Goal: Transaction & Acquisition: Book appointment/travel/reservation

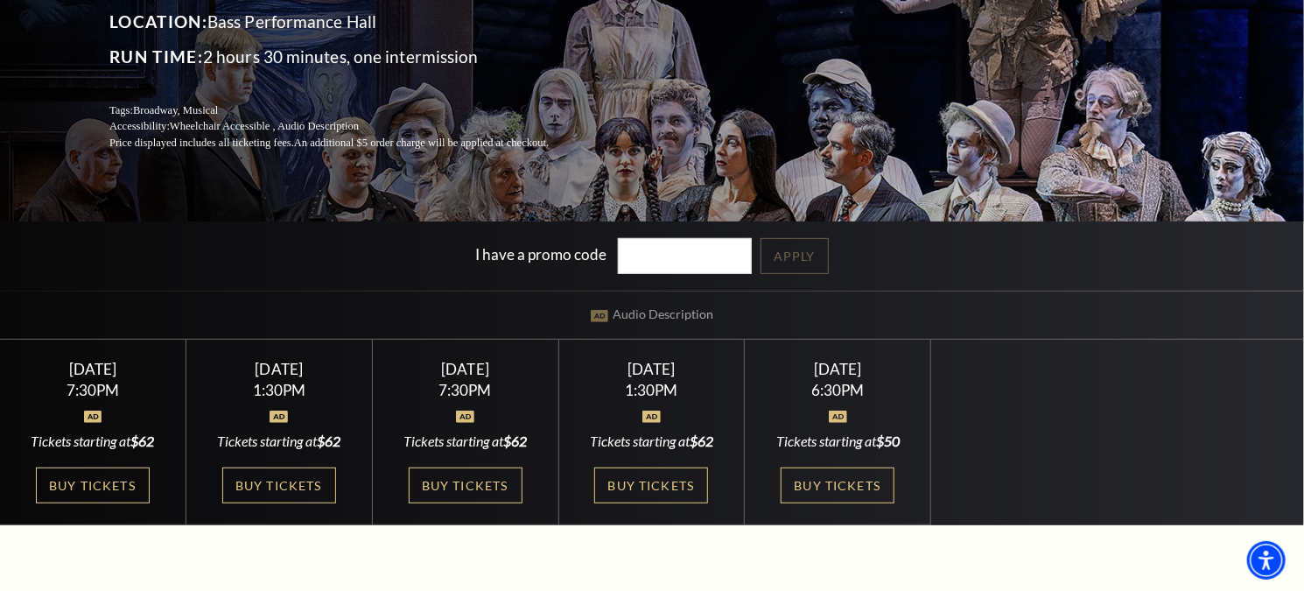
scroll to position [263, 0]
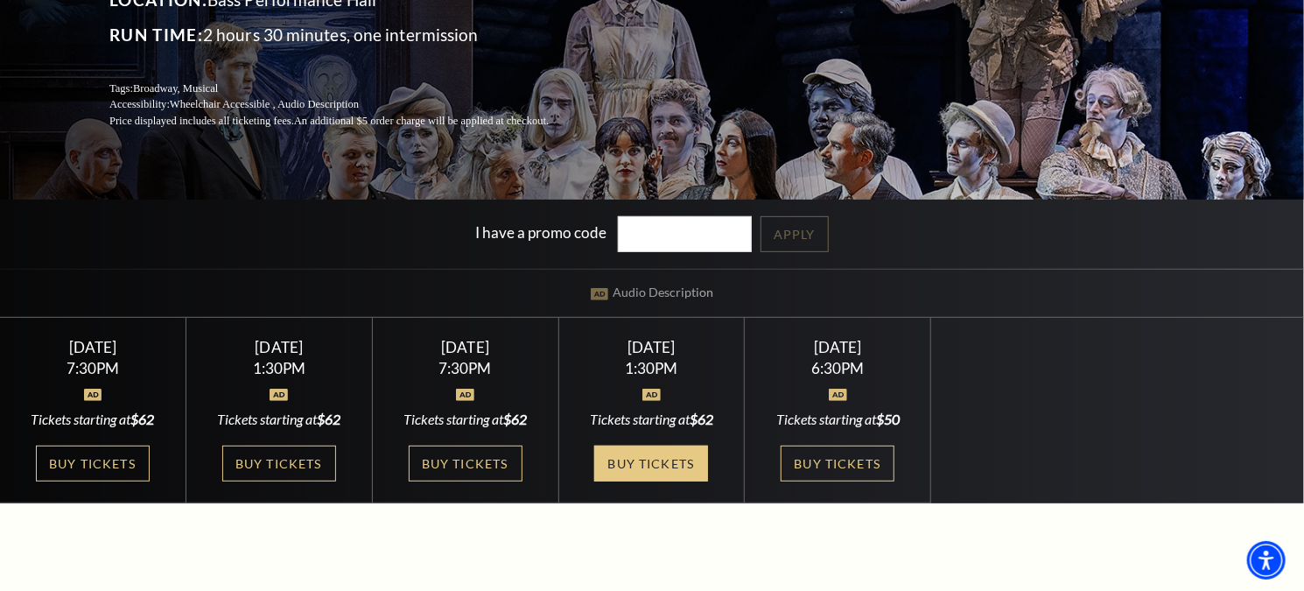
click at [679, 456] on link "Buy Tickets" at bounding box center [651, 464] width 114 height 36
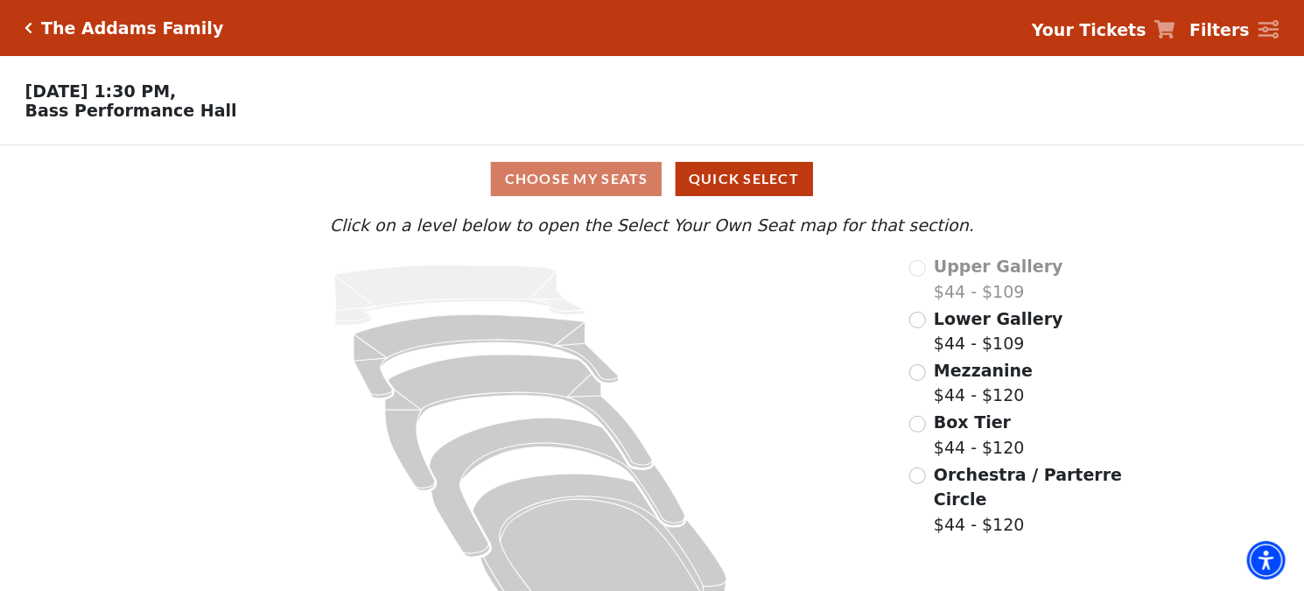
scroll to position [53, 0]
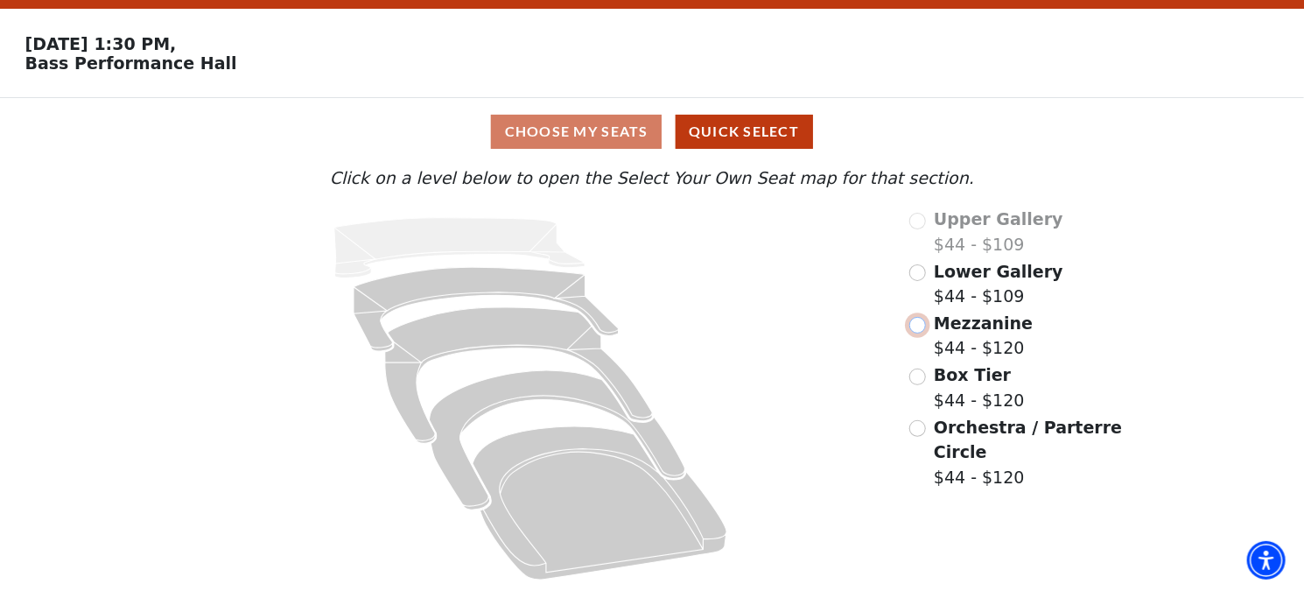
click at [920, 330] on input "Mezzanine$44 - $120\a" at bounding box center [918, 325] width 17 height 17
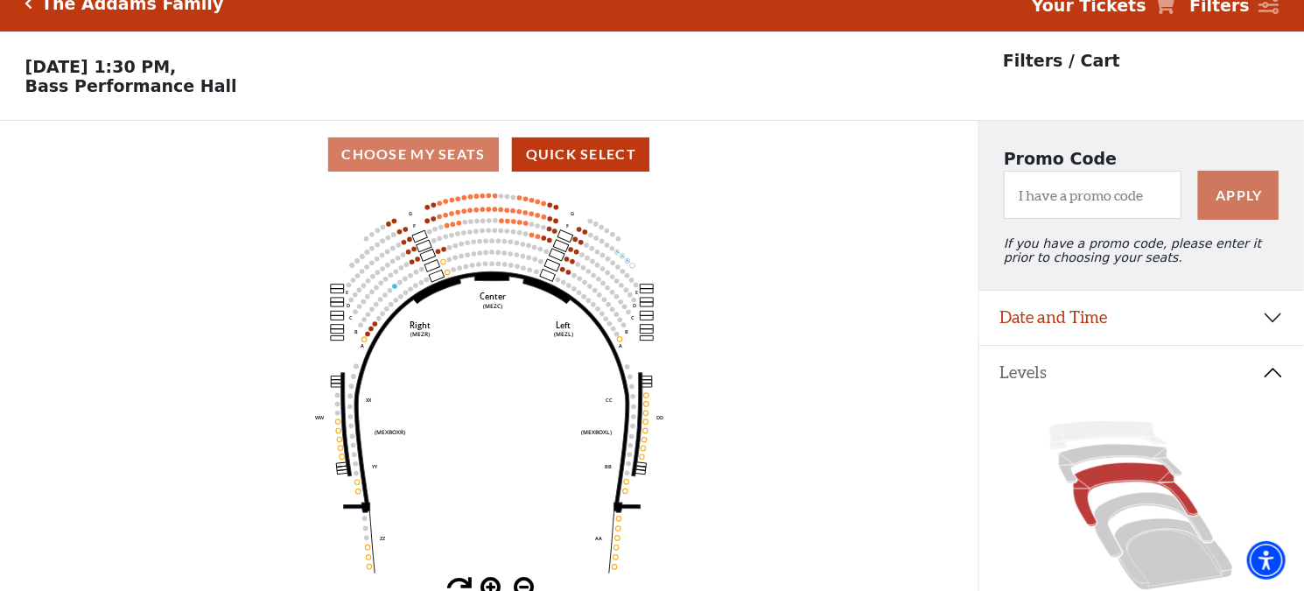
scroll to position [0, 0]
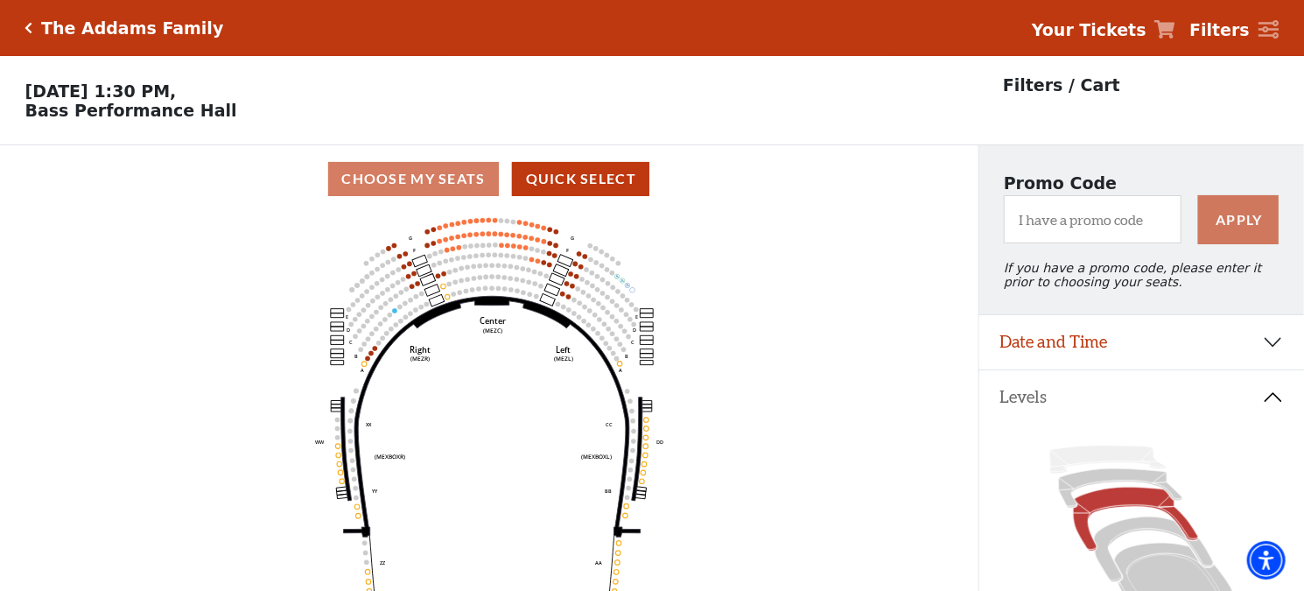
click at [29, 27] on icon "Click here to go back to filters" at bounding box center [29, 28] width 8 height 12
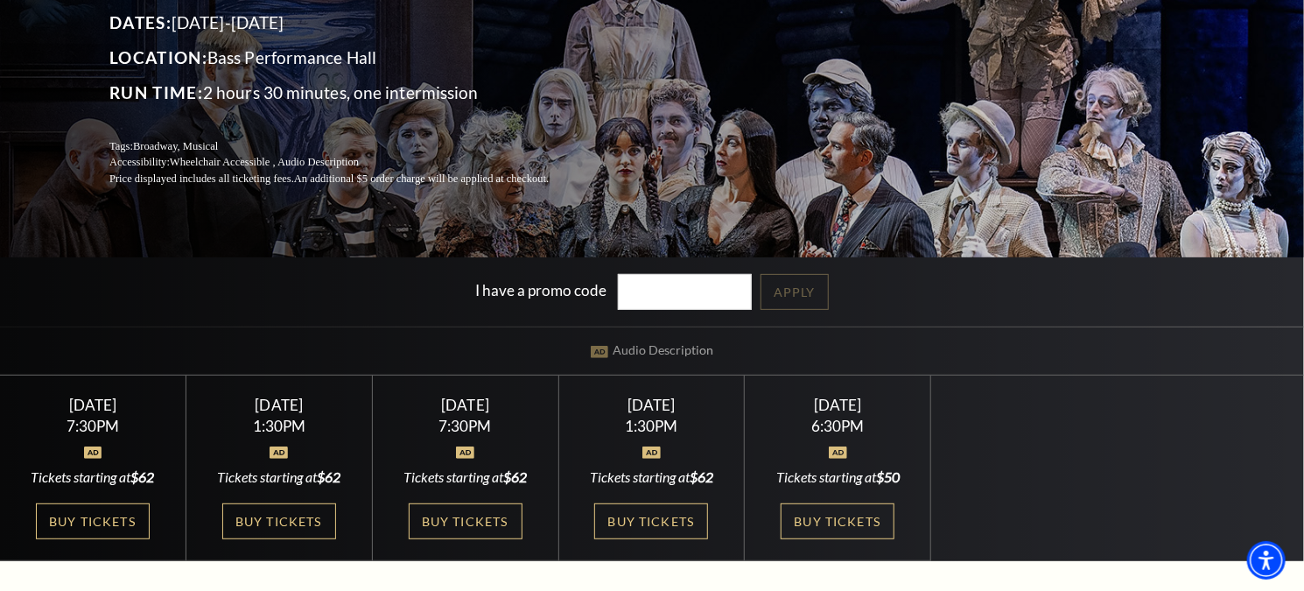
scroll to position [175, 0]
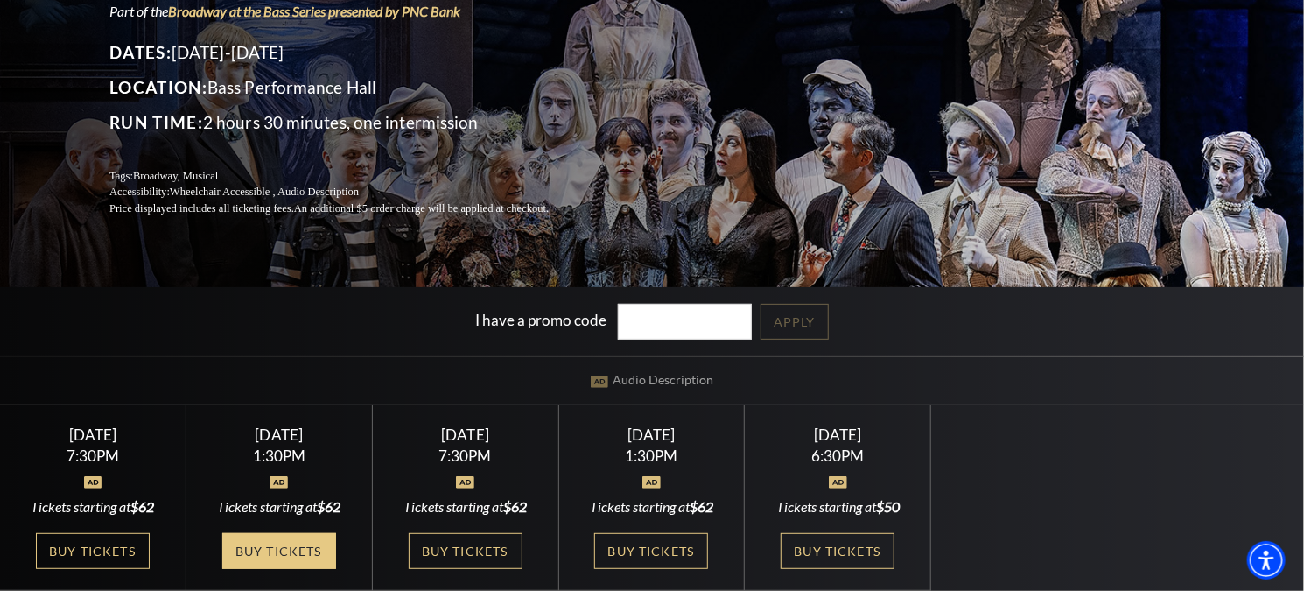
click at [267, 549] on link "Buy Tickets" at bounding box center [279, 551] width 114 height 36
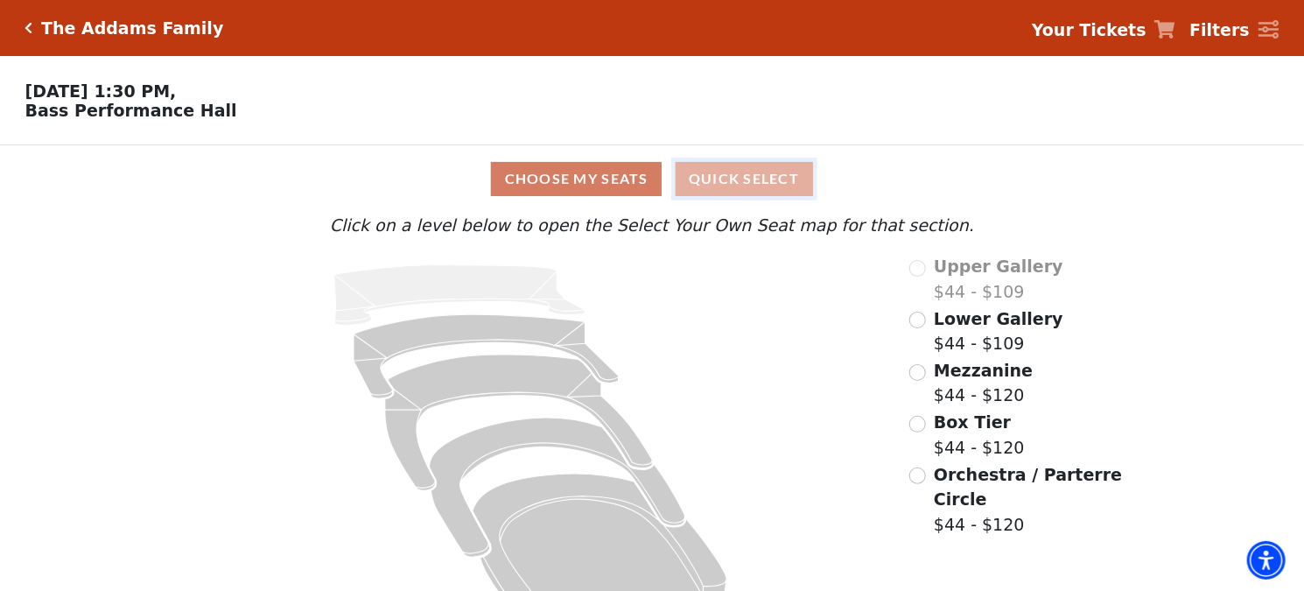
click at [792, 187] on button "Quick Select" at bounding box center [744, 179] width 137 height 34
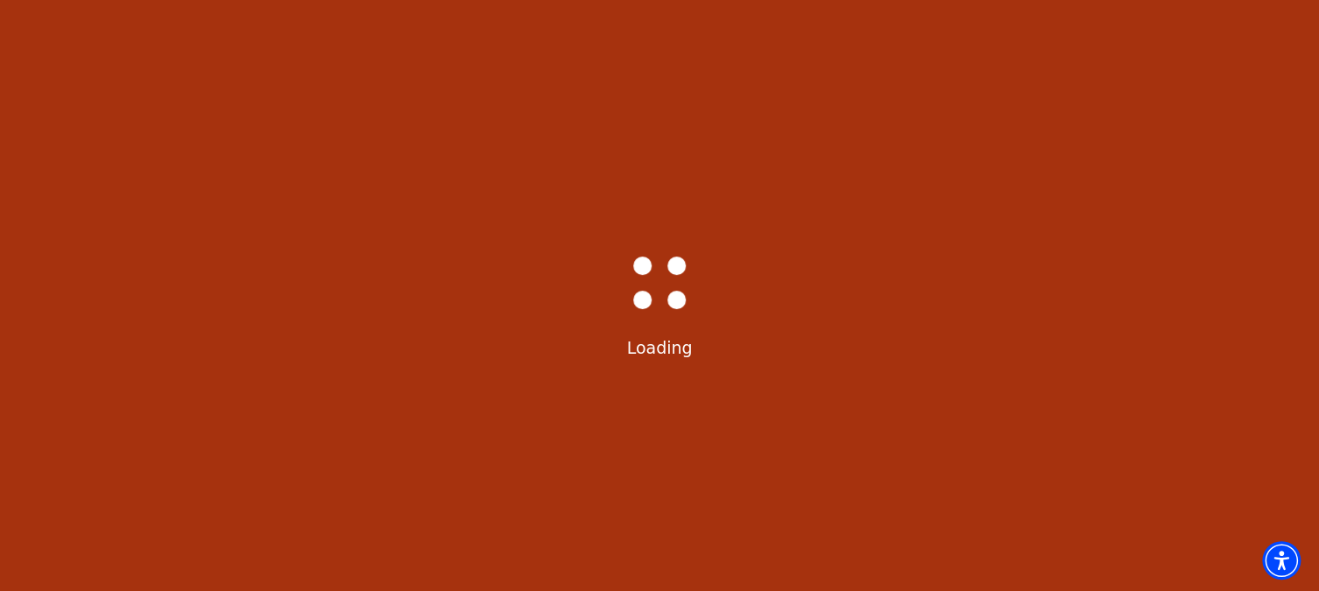
select select "6291"
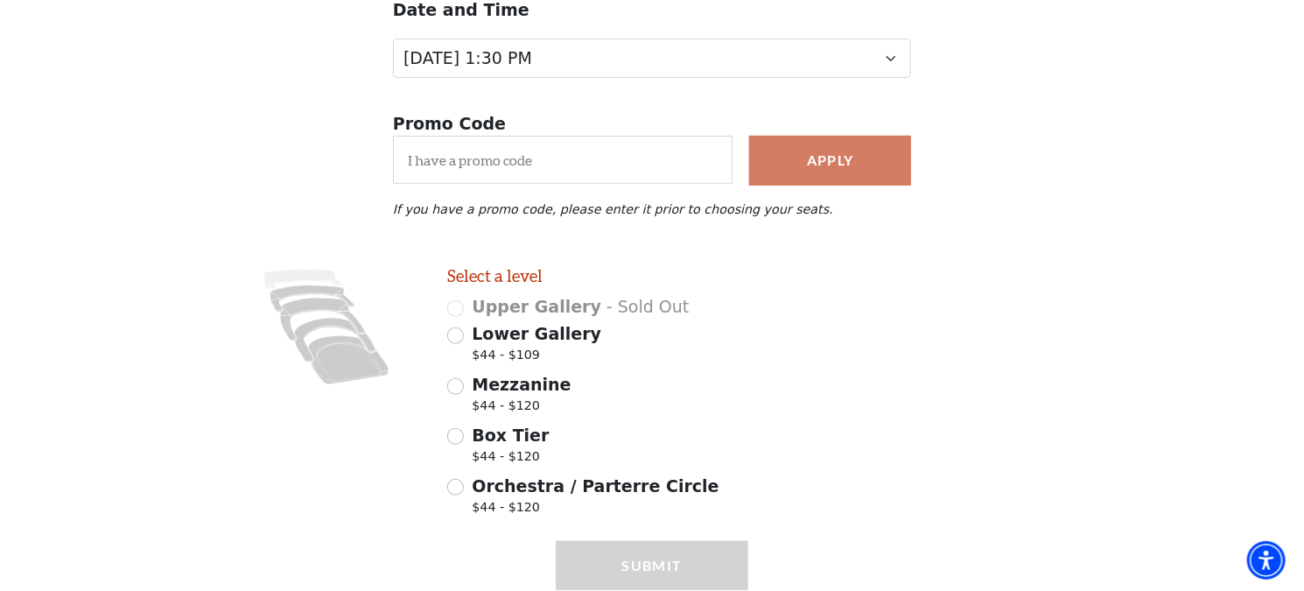
scroll to position [305, 0]
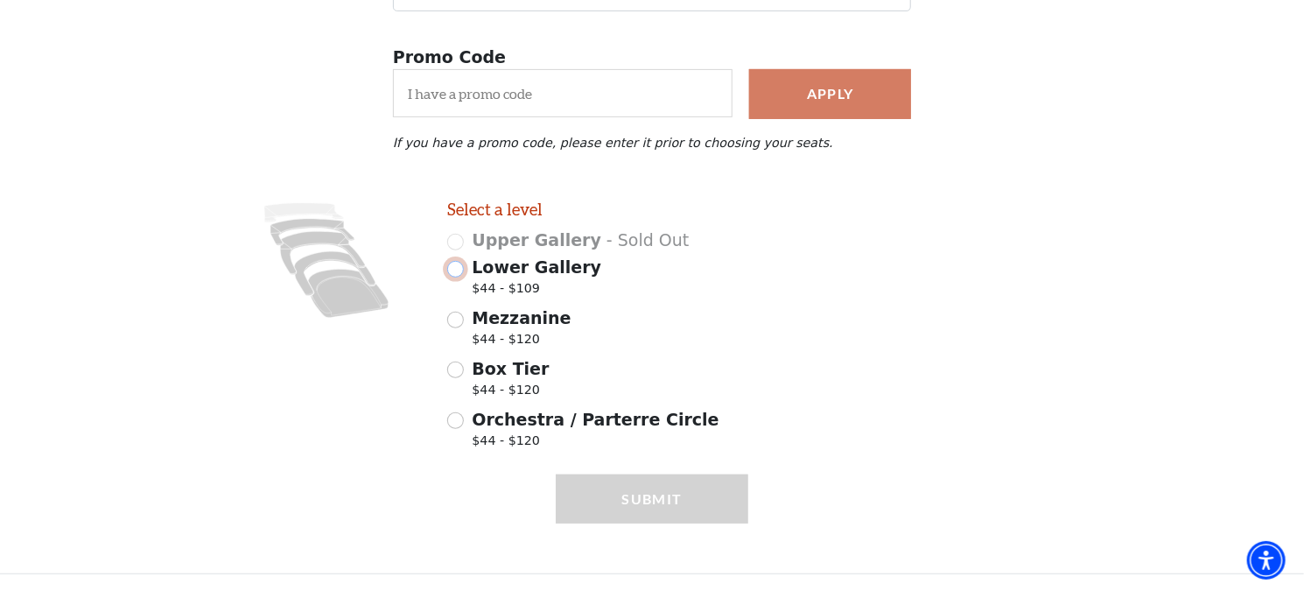
click at [459, 268] on input "Lower Gallery $44 - $109" at bounding box center [455, 269] width 17 height 17
radio input "true"
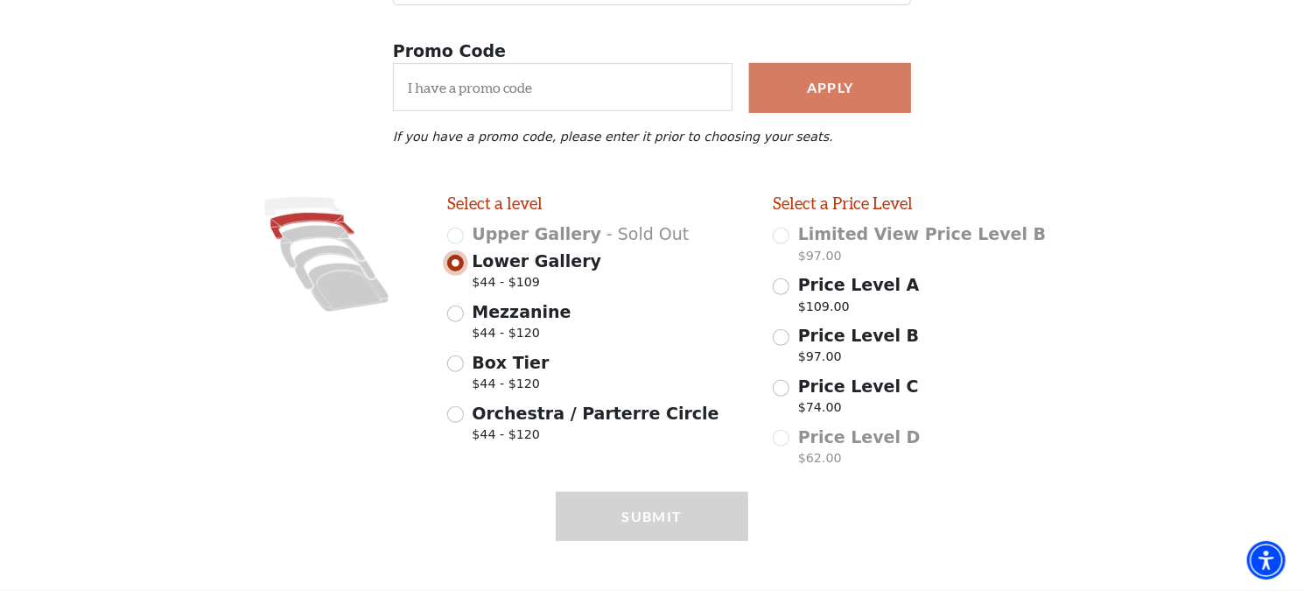
scroll to position [329, 0]
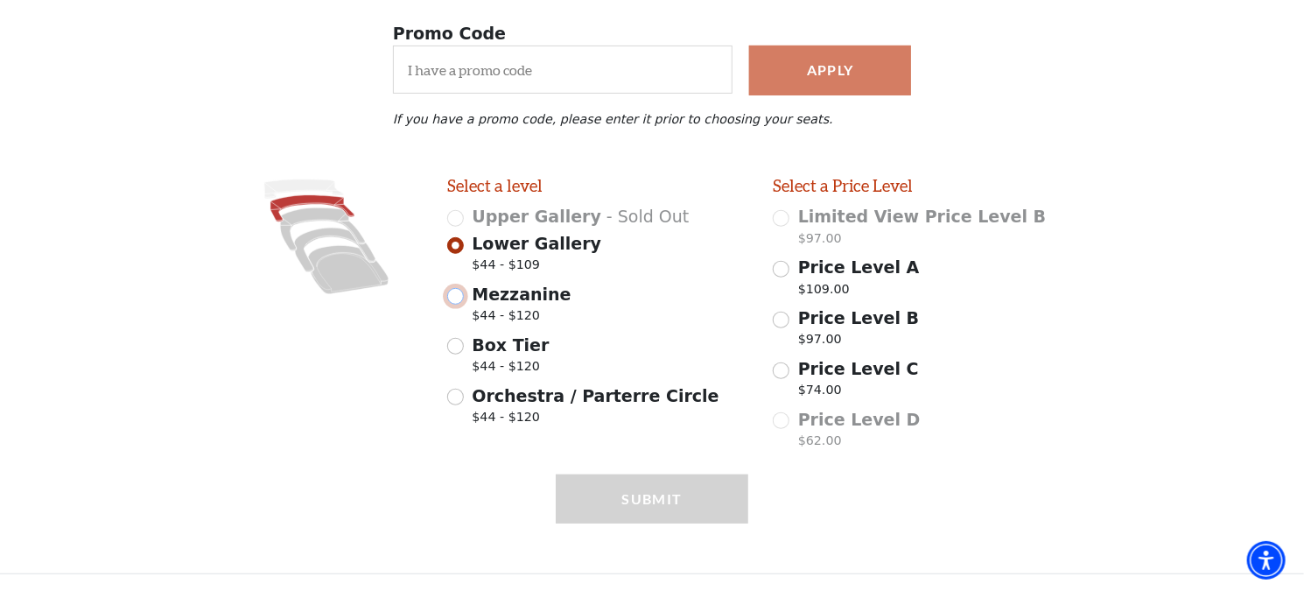
click at [461, 294] on input "Mezzanine $44 - $120" at bounding box center [455, 296] width 17 height 17
radio input "true"
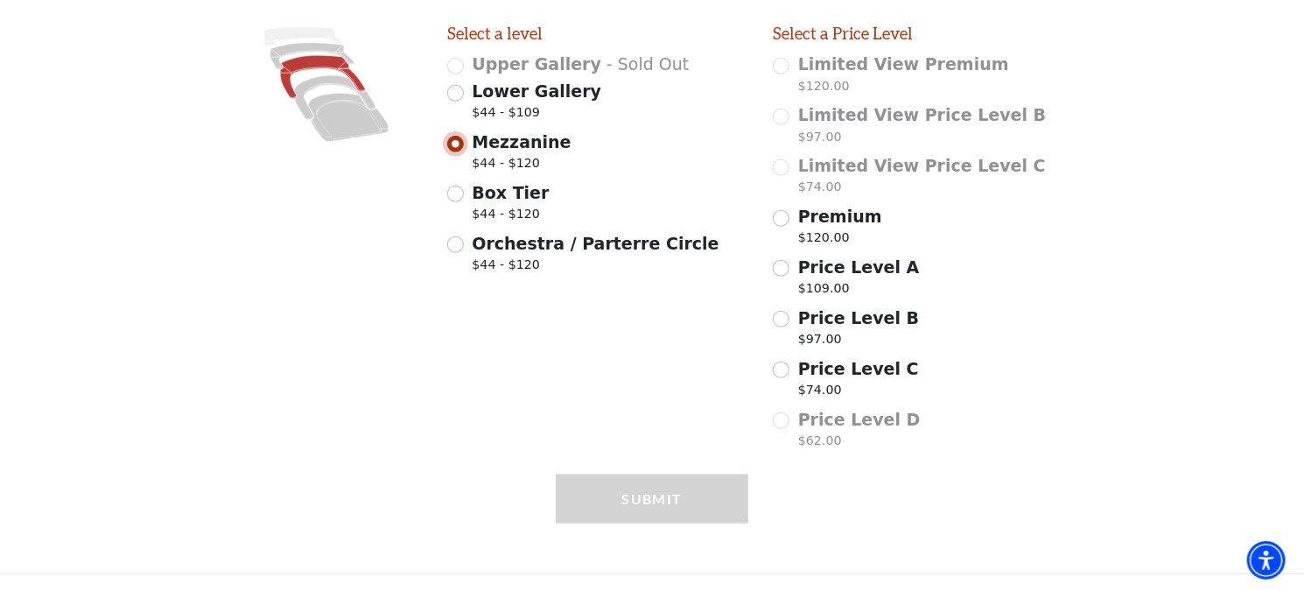
scroll to position [481, 0]
click at [463, 194] on input "Box Tier $44 - $120" at bounding box center [455, 194] width 17 height 17
radio input "true"
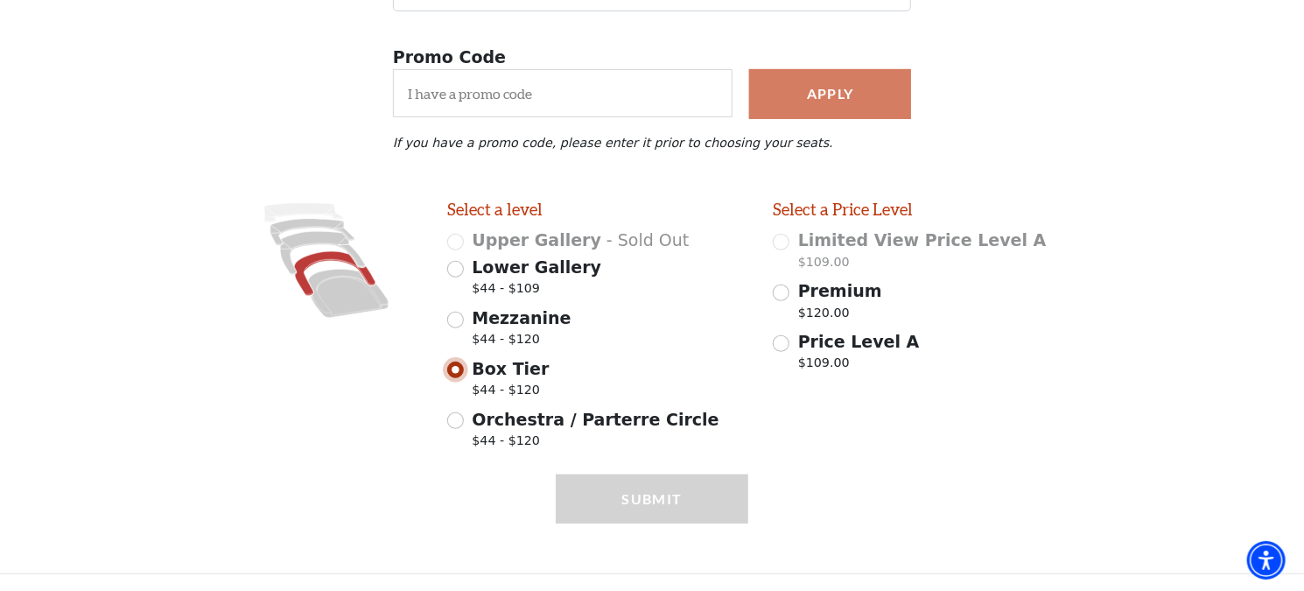
scroll to position [305, 0]
click at [457, 415] on input "Orchestra / Parterre Circle $44 - $120" at bounding box center [455, 420] width 17 height 17
radio input "true"
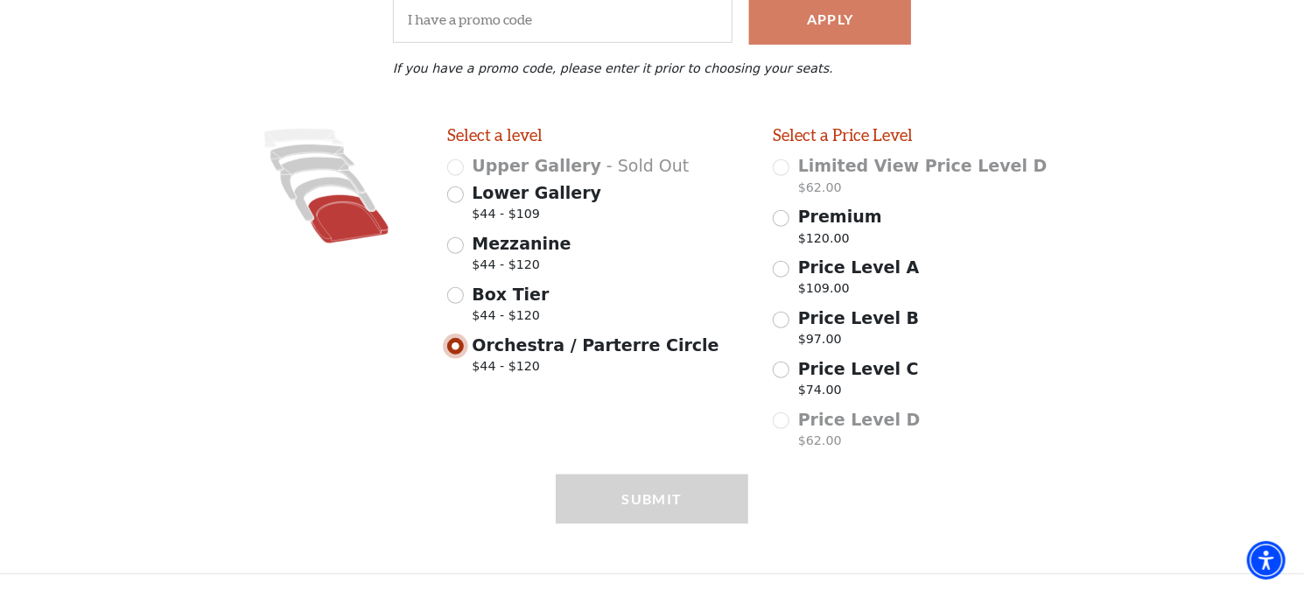
scroll to position [379, 0]
click at [778, 272] on input "Price Level A $109.00" at bounding box center [781, 269] width 17 height 17
radio input "true"
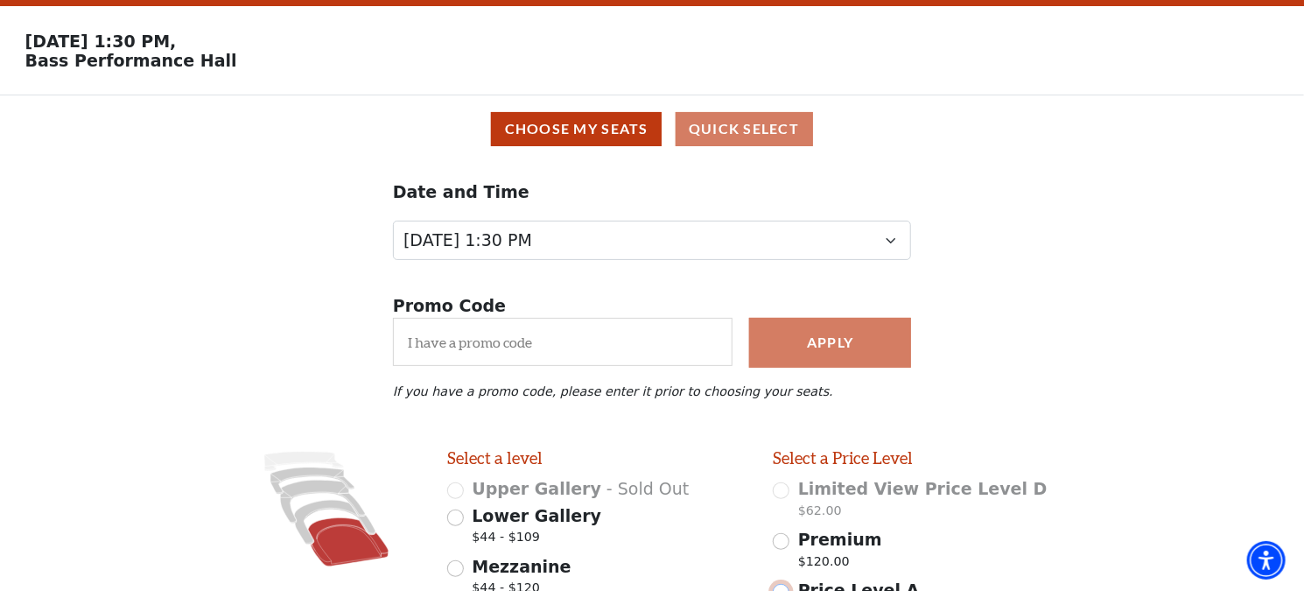
scroll to position [0, 0]
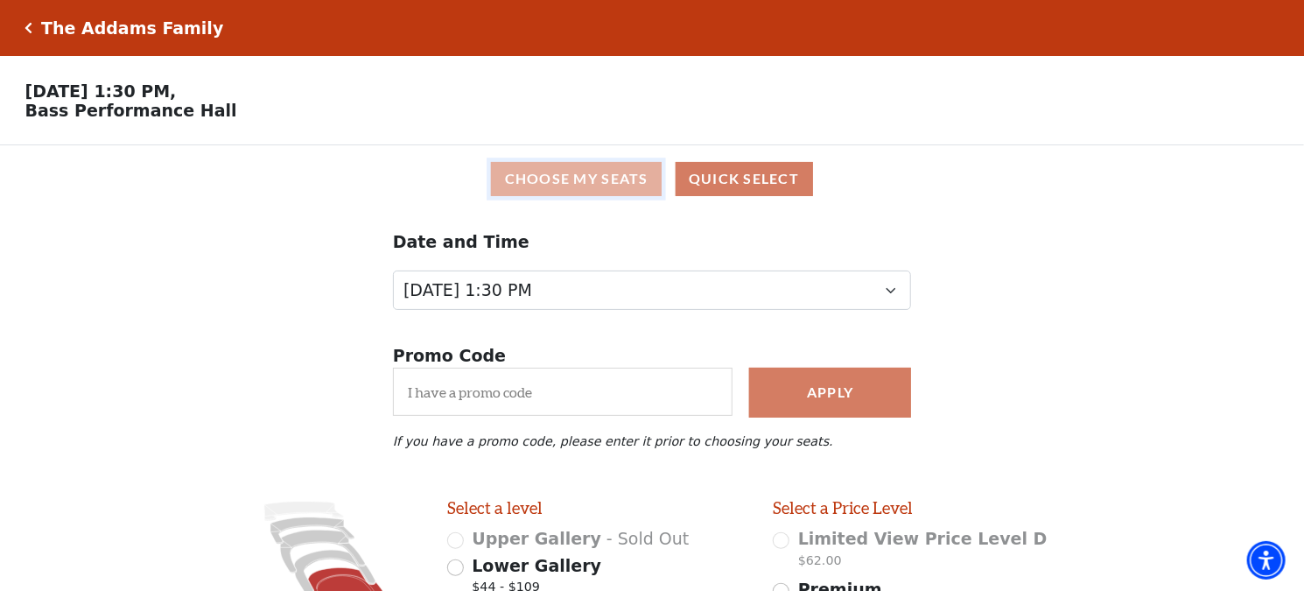
click at [604, 176] on button "Choose My Seats" at bounding box center [576, 179] width 171 height 34
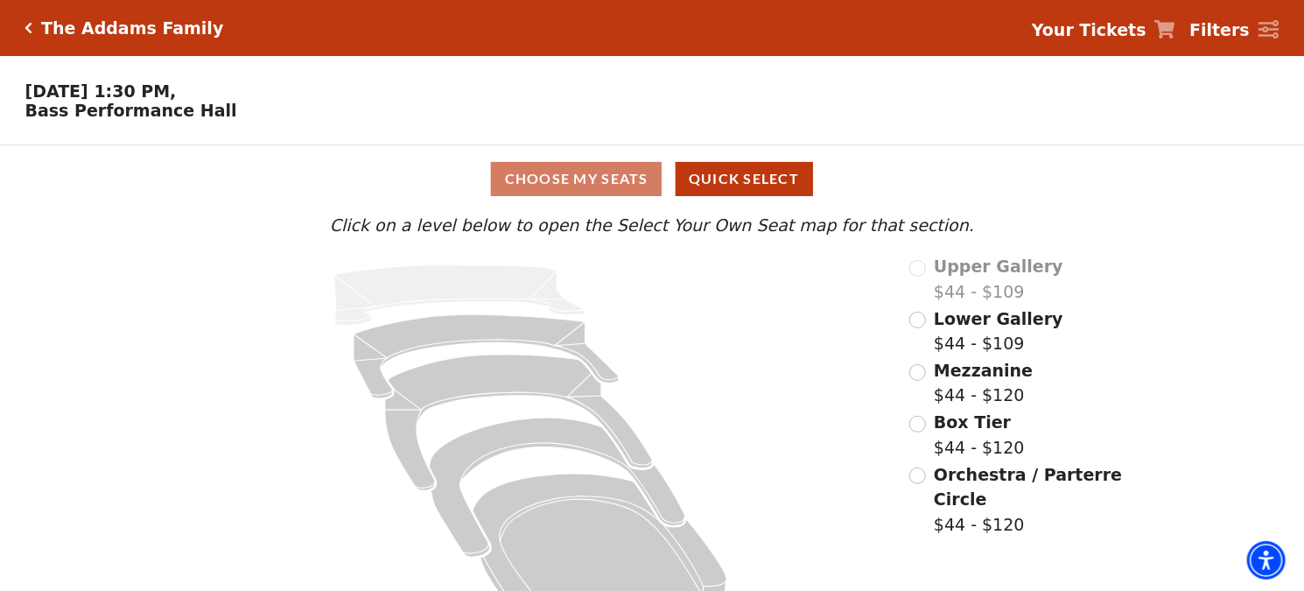
scroll to position [53, 0]
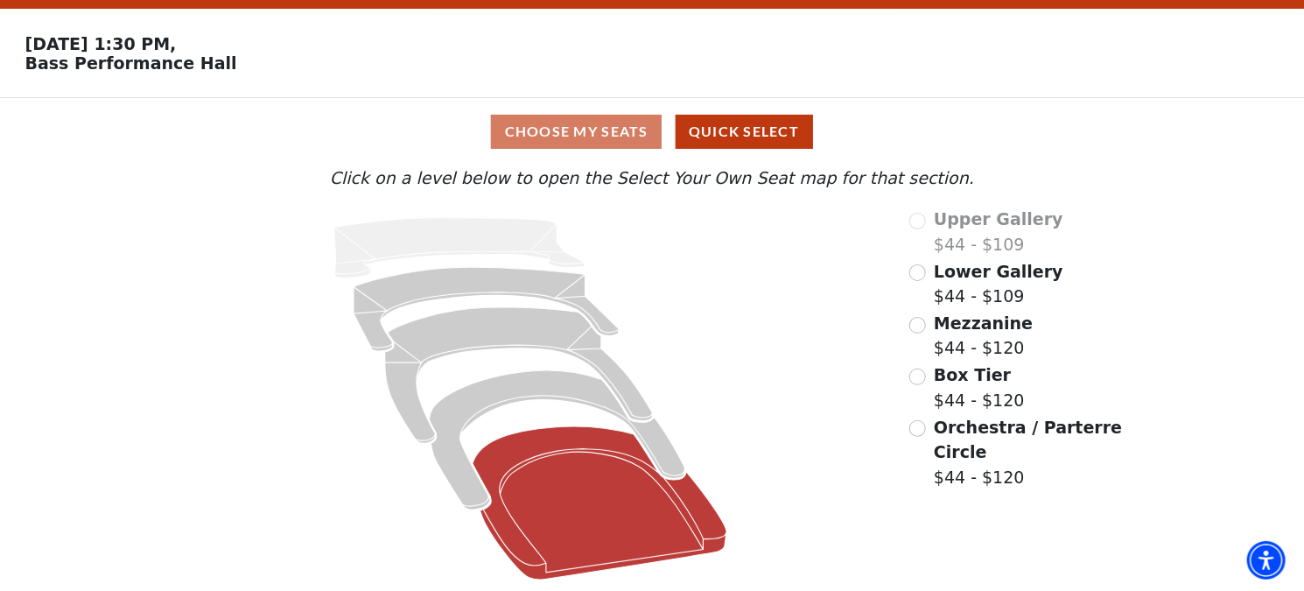
click at [586, 493] on icon at bounding box center [599, 502] width 254 height 153
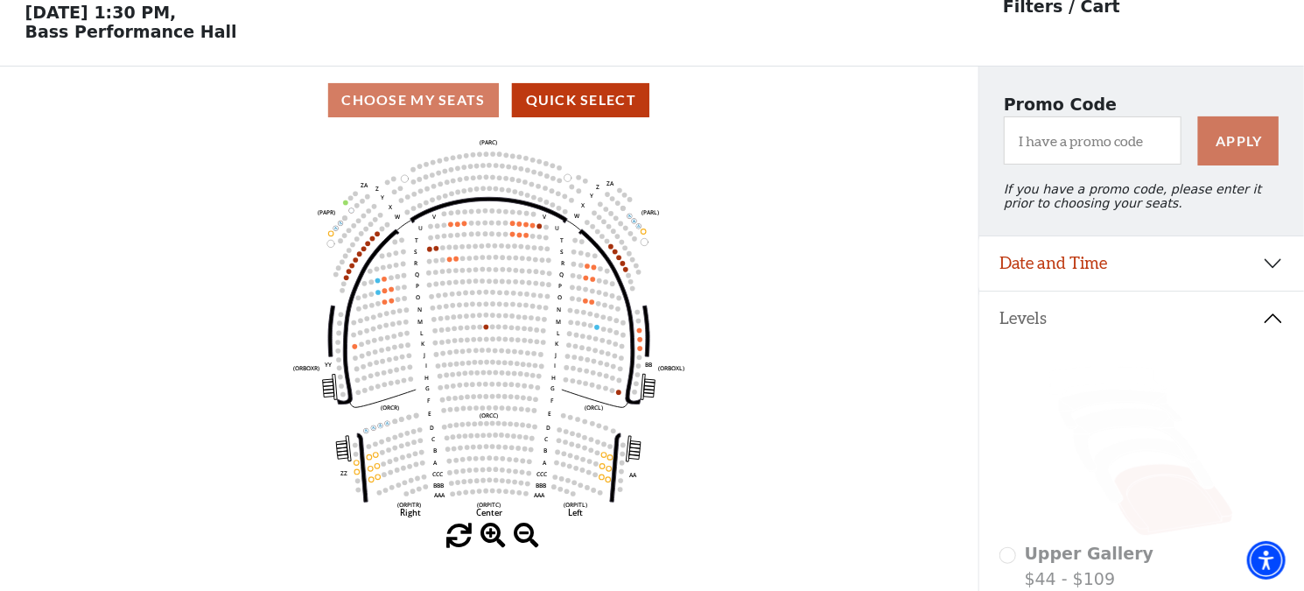
scroll to position [0, 0]
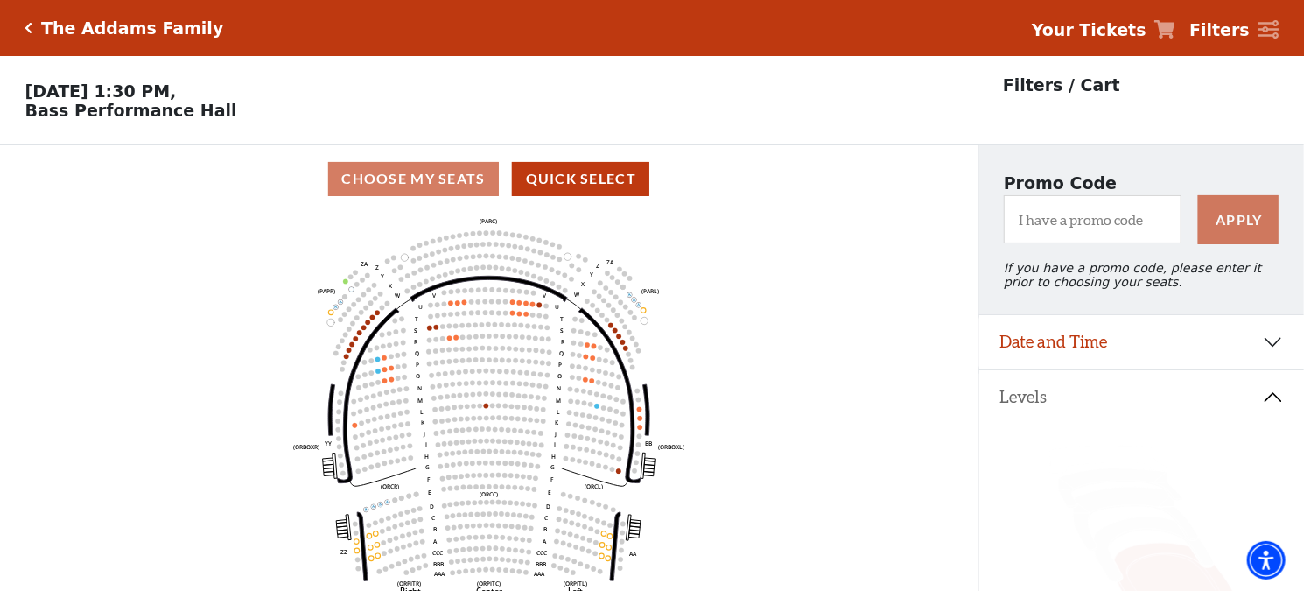
click at [42, 21] on h5 "The Addams Family" at bounding box center [132, 28] width 182 height 20
click at [28, 22] on icon "Click here to go back to filters" at bounding box center [29, 28] width 8 height 12
